Goal: Navigation & Orientation: Find specific page/section

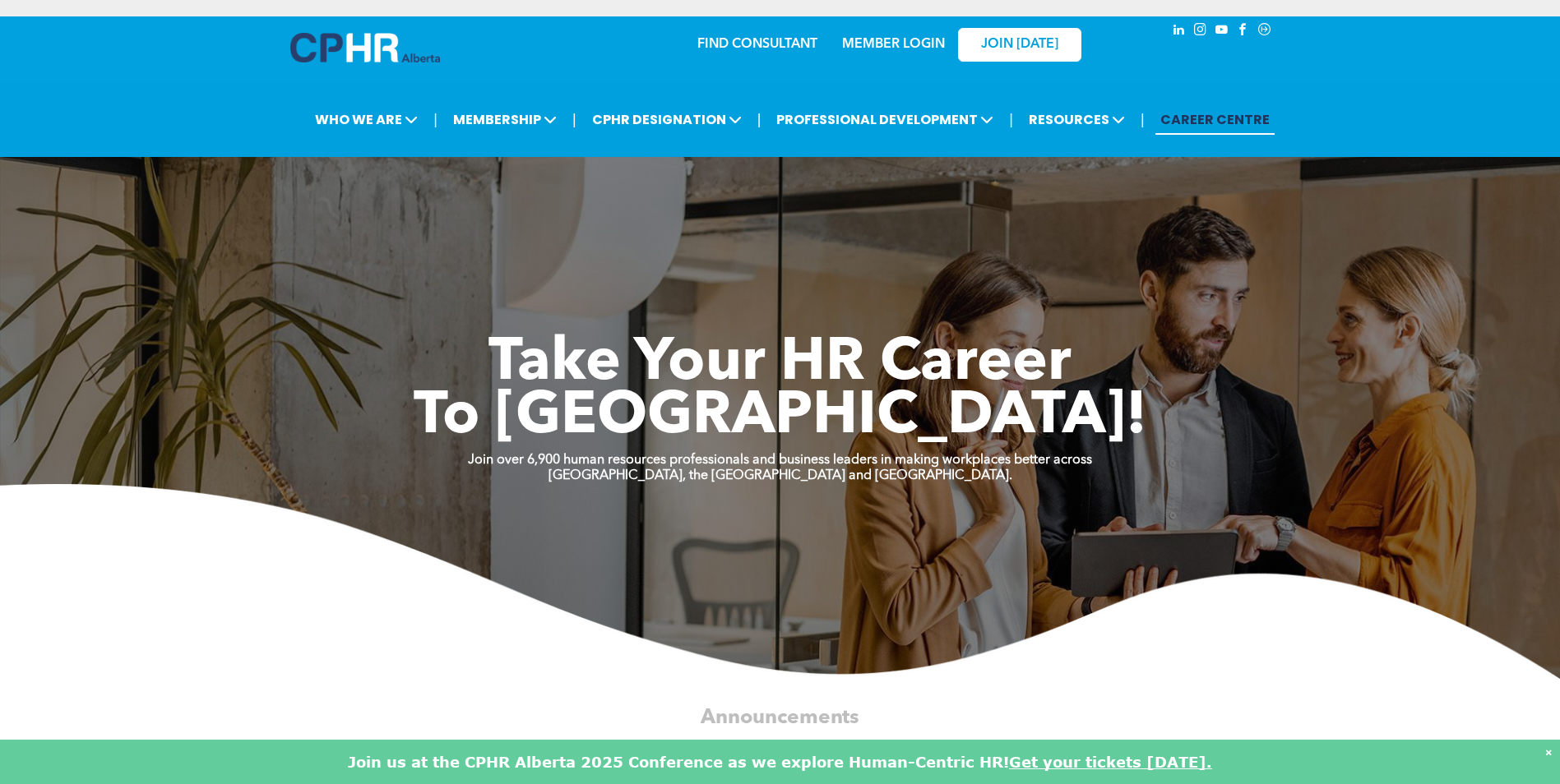
click at [876, 42] on link "MEMBER LOGIN" at bounding box center [894, 45] width 103 height 13
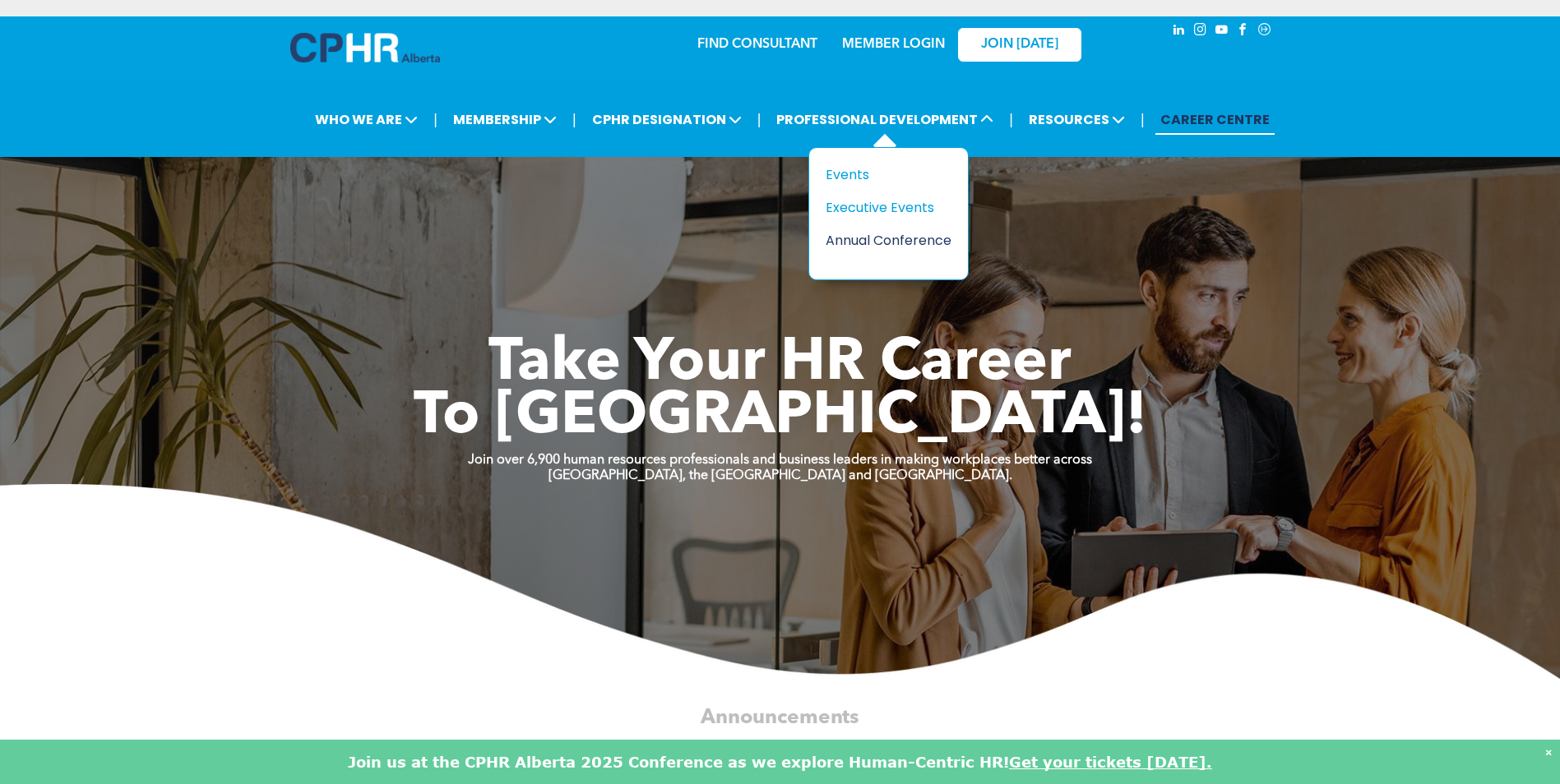
click at [869, 239] on div "Annual Conference" at bounding box center [882, 240] width 114 height 20
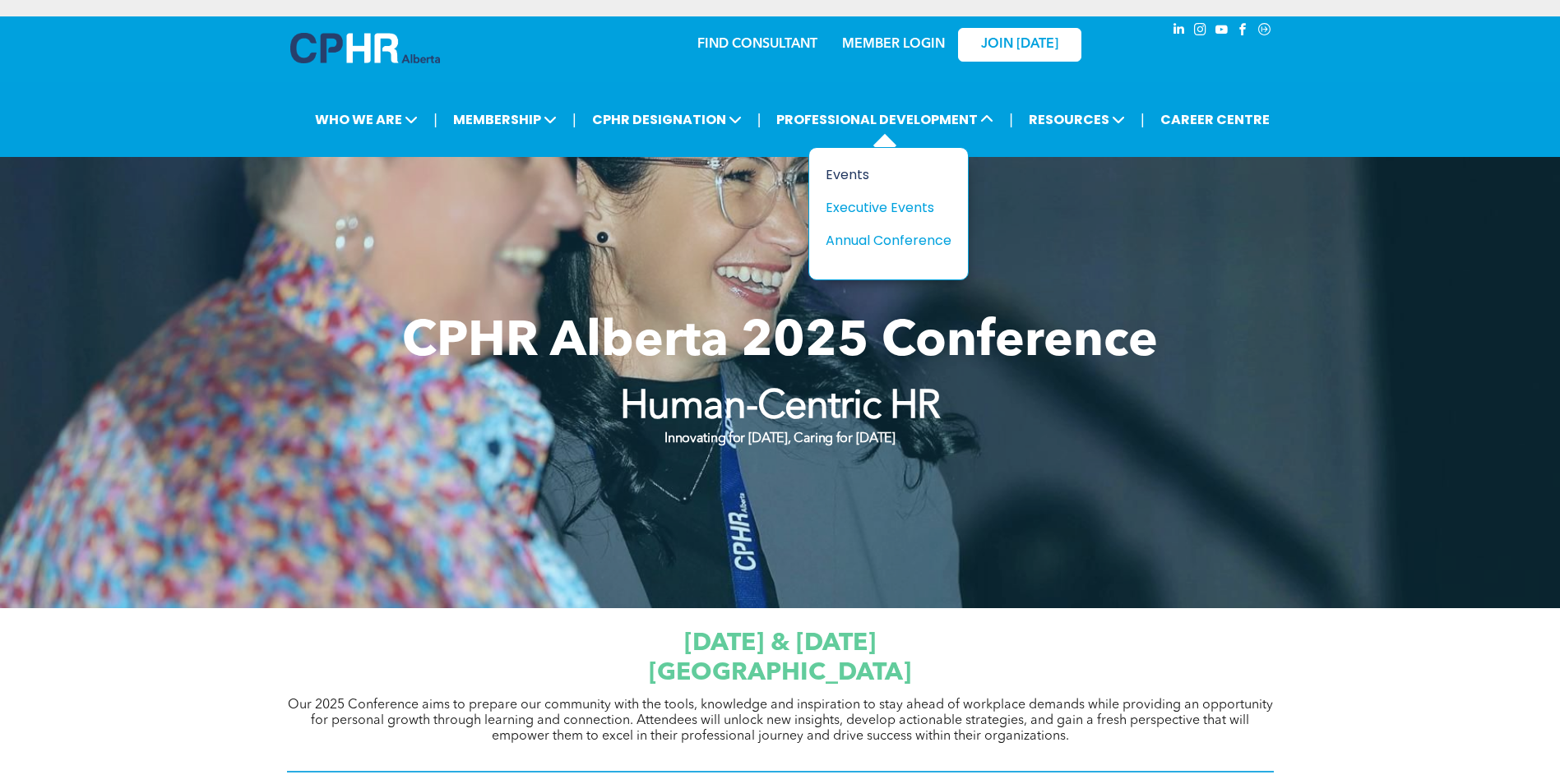
click at [858, 173] on div "Events" at bounding box center [882, 175] width 114 height 20
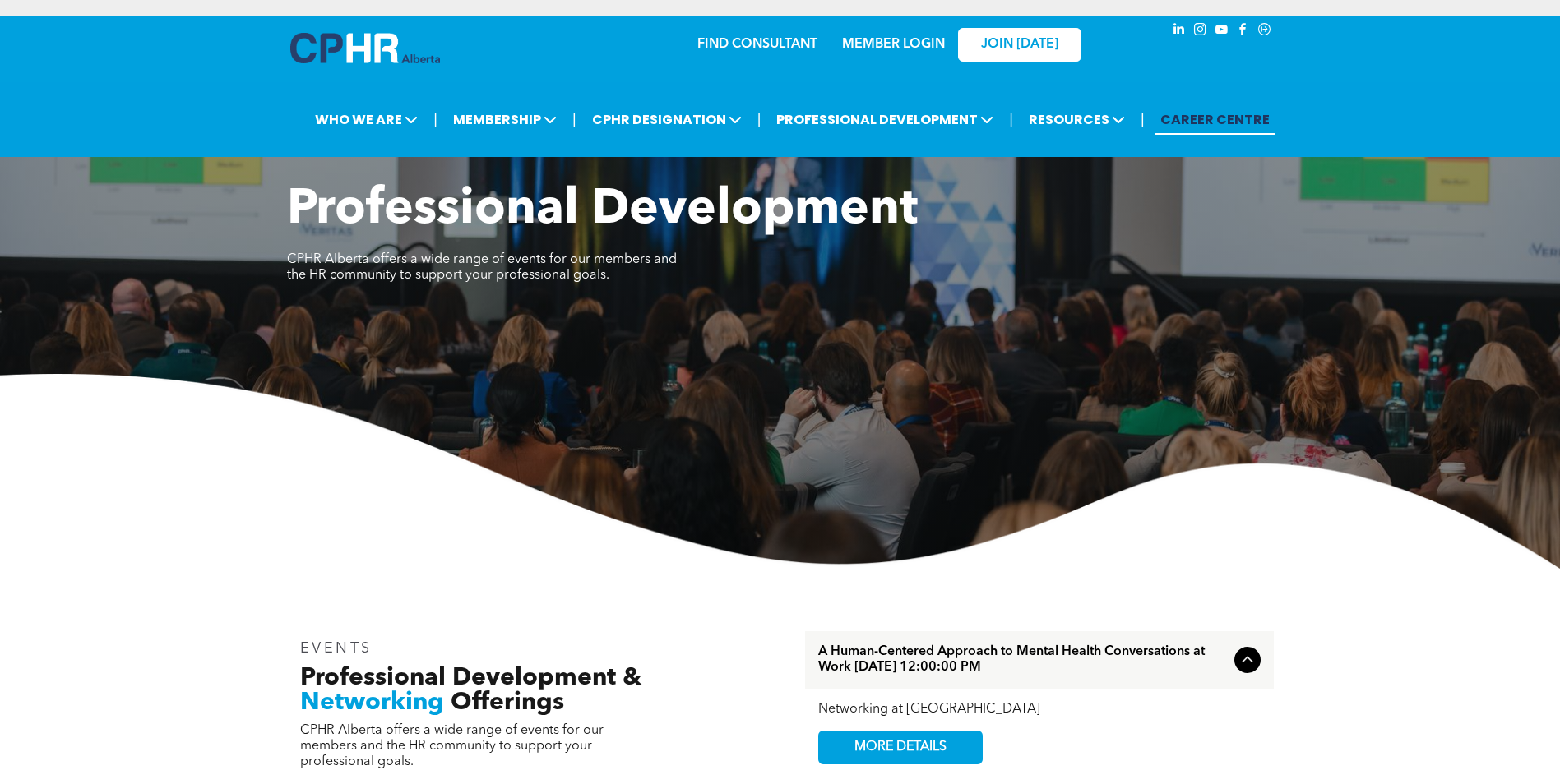
click at [1210, 126] on link "CAREER CENTRE" at bounding box center [1214, 120] width 119 height 30
